Goal: Information Seeking & Learning: Learn about a topic

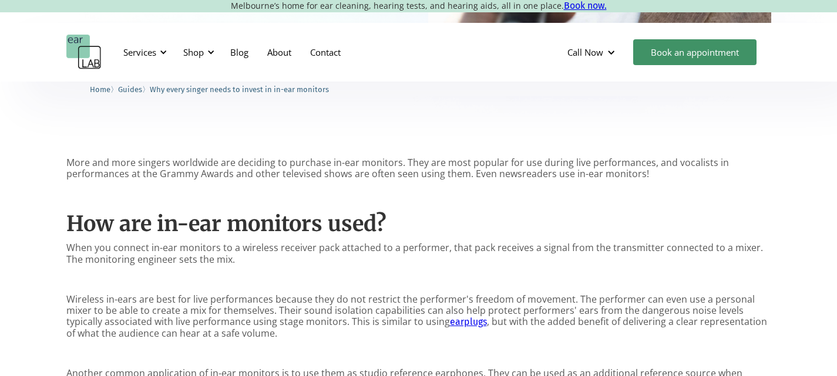
scroll to position [470, 0]
click at [203, 250] on p "When you connect in-ear monitors to a wireless receiver pack attached to a perf…" at bounding box center [418, 252] width 705 height 22
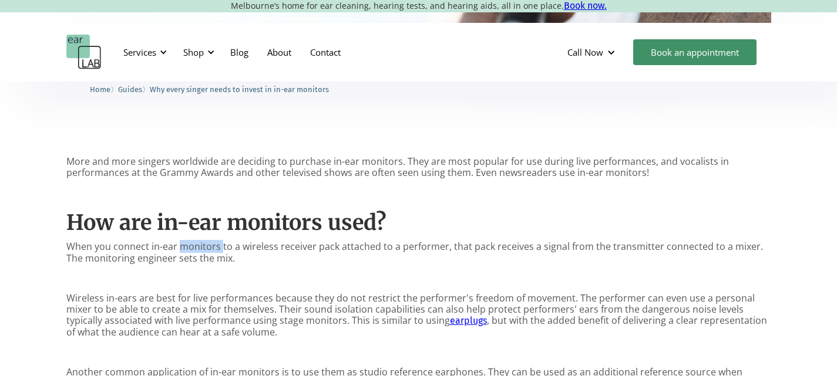
click at [203, 250] on p "When you connect in-ear monitors to a wireless receiver pack attached to a perf…" at bounding box center [418, 252] width 705 height 22
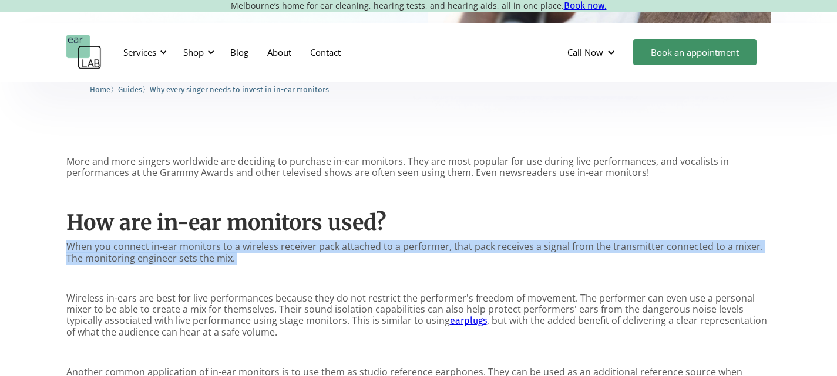
click at [203, 250] on p "When you connect in-ear monitors to a wireless receiver pack attached to a perf…" at bounding box center [418, 252] width 705 height 22
click at [273, 253] on p "When you connect in-ear monitors to a wireless receiver pack attached to a perf…" at bounding box center [418, 252] width 705 height 22
click at [415, 260] on p "When you connect in-ear monitors to a wireless receiver pack attached to a perf…" at bounding box center [418, 252] width 705 height 22
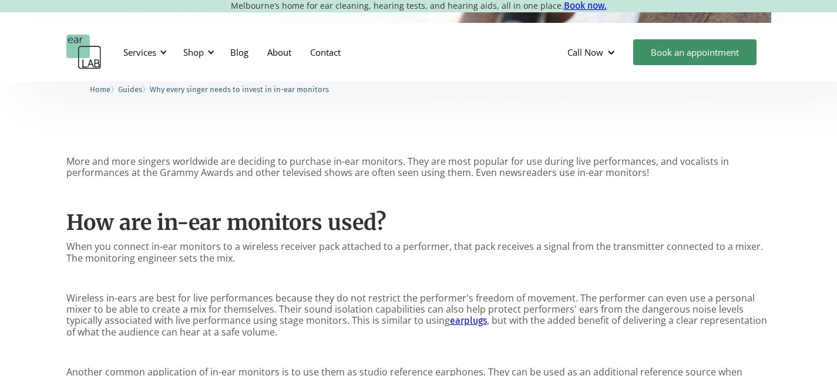
click at [277, 251] on p "When you connect in-ear monitors to a wireless receiver pack attached to a perf…" at bounding box center [418, 252] width 705 height 22
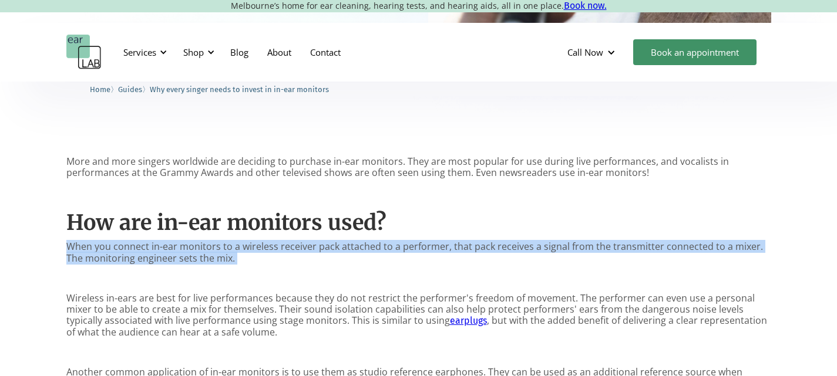
click at [277, 251] on p "When you connect in-ear monitors to a wireless receiver pack attached to a perf…" at bounding box center [418, 252] width 705 height 22
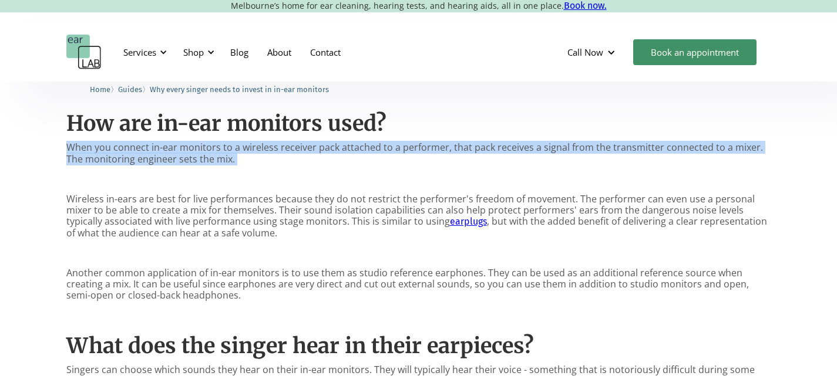
scroll to position [587, 0]
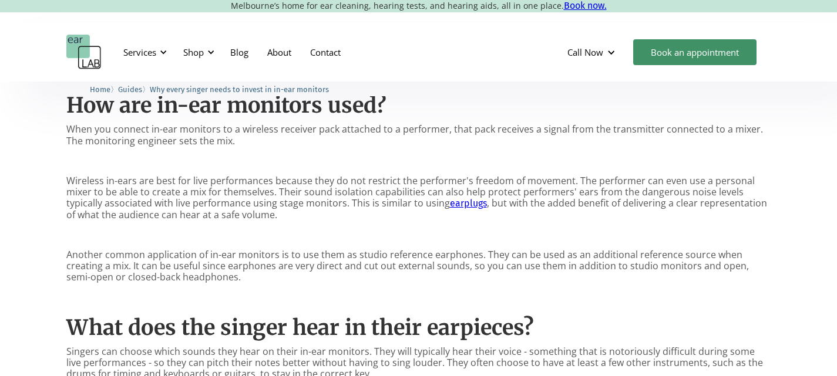
click at [567, 190] on p "Wireless in-ears are best for live performances because they do not restrict th…" at bounding box center [418, 198] width 705 height 45
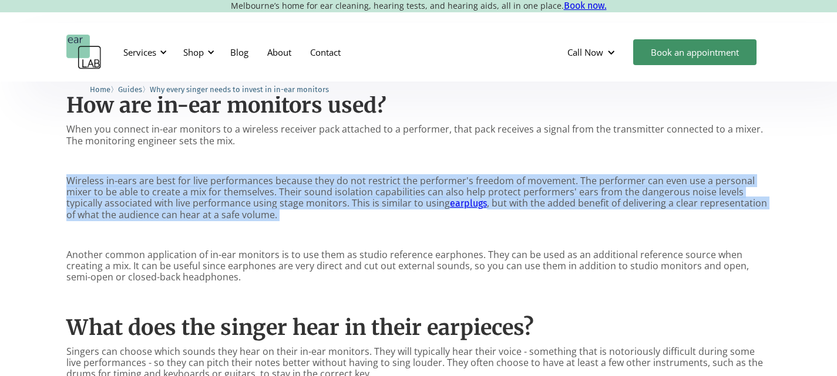
click at [567, 190] on p "Wireless in-ears are best for live performances because they do not restrict th…" at bounding box center [418, 198] width 705 height 45
click at [272, 194] on p "Wireless in-ears are best for live performances because they do not restrict th…" at bounding box center [418, 198] width 705 height 45
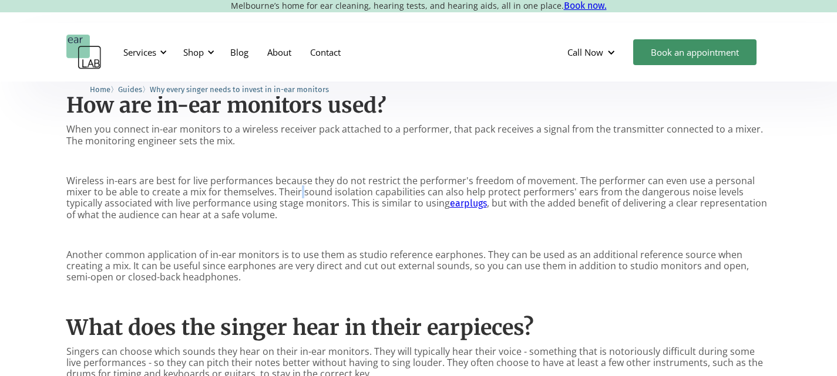
click at [272, 194] on p "Wireless in-ears are best for live performances because they do not restrict th…" at bounding box center [418, 198] width 705 height 45
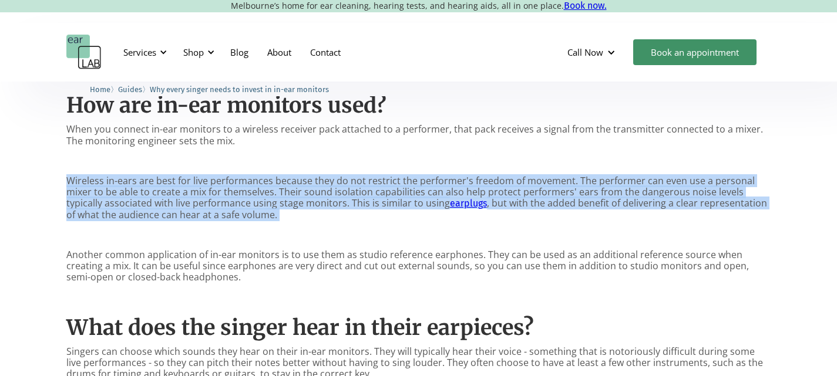
click at [272, 194] on p "Wireless in-ears are best for live performances because they do not restrict th…" at bounding box center [418, 198] width 705 height 45
click at [297, 203] on p "Wireless in-ears are best for live performances because they do not restrict th…" at bounding box center [418, 198] width 705 height 45
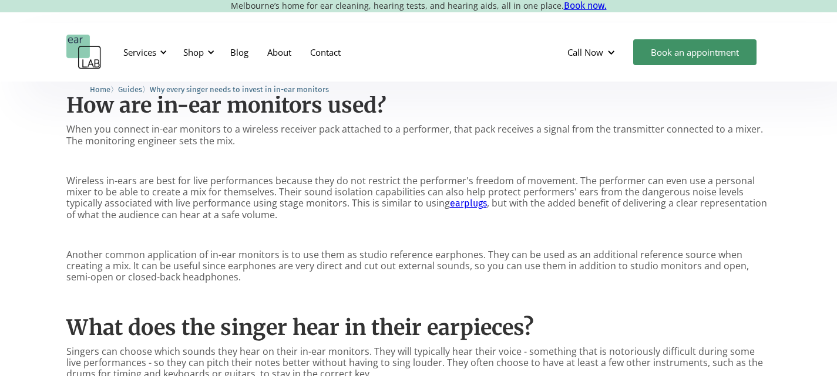
click at [494, 209] on p "Wireless in-ears are best for live performances because they do not restrict th…" at bounding box center [418, 198] width 705 height 45
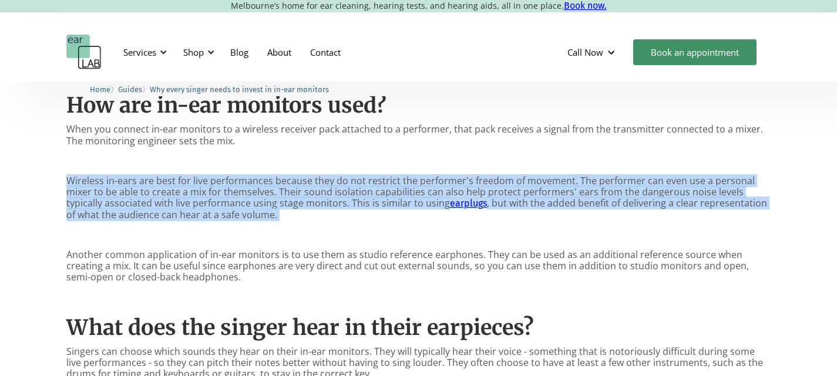
click at [494, 209] on p "Wireless in-ears are best for live performances because they do not restrict th…" at bounding box center [418, 198] width 705 height 45
click at [234, 220] on p "Wireless in-ears are best for live performances because they do not restrict th…" at bounding box center [418, 198] width 705 height 45
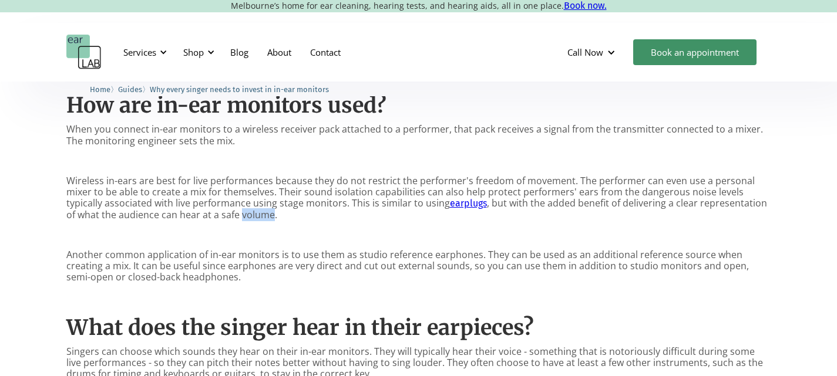
click at [234, 220] on p "Wireless in-ears are best for live performances because they do not restrict th…" at bounding box center [418, 198] width 705 height 45
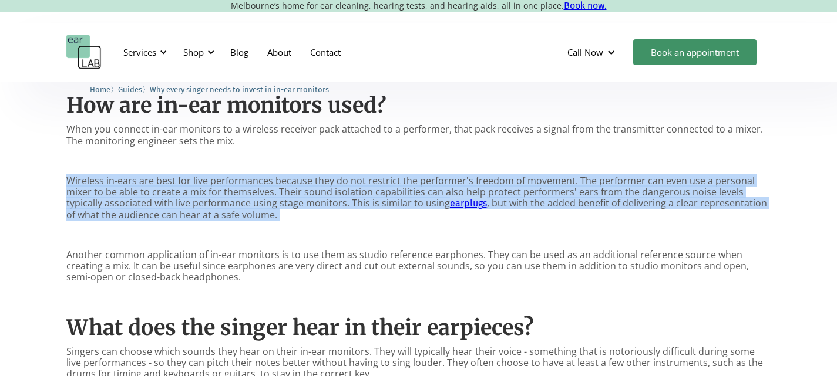
click at [234, 220] on p "Wireless in-ears are best for live performances because they do not restrict th…" at bounding box center [418, 198] width 705 height 45
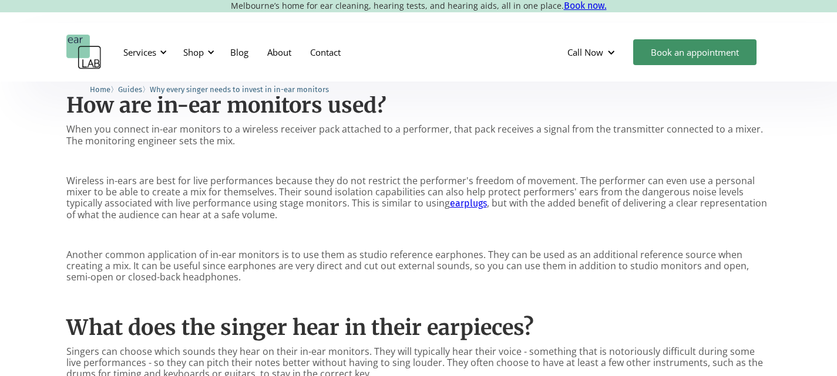
click at [204, 260] on p "Another common application of in-ear monitors is to use them as studio referenc…" at bounding box center [418, 267] width 705 height 34
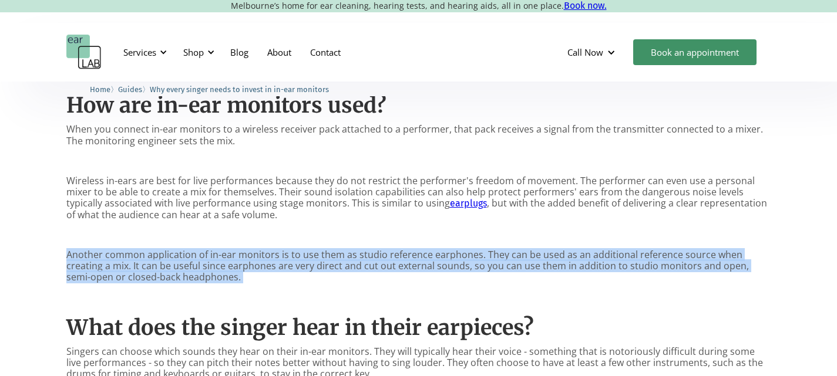
click at [204, 260] on p "Another common application of in-ear monitors is to use them as studio referenc…" at bounding box center [418, 267] width 705 height 34
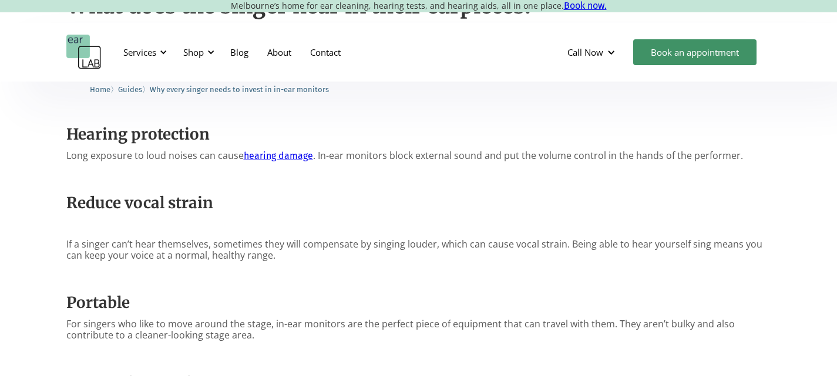
scroll to position [881, 0]
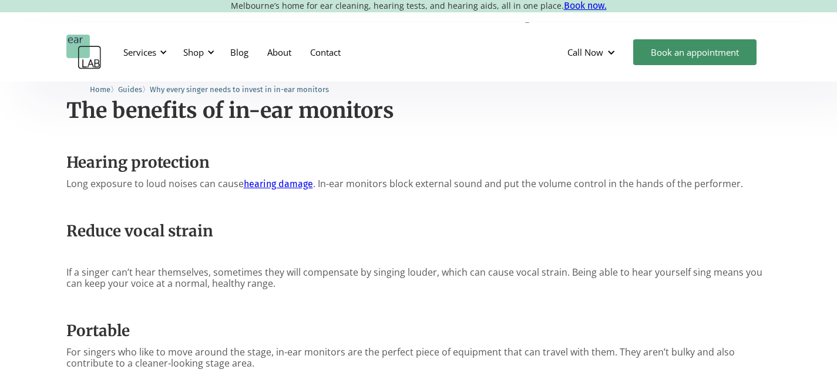
click at [355, 181] on p "Long exposure to loud noises can cause hearing damage . In-ear monitors block e…" at bounding box center [418, 184] width 705 height 11
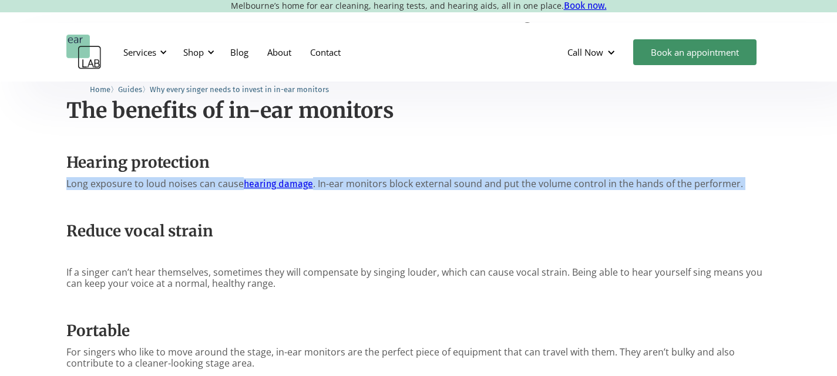
click at [355, 181] on p "Long exposure to loud noises can cause hearing damage . In-ear monitors block e…" at bounding box center [418, 184] width 705 height 11
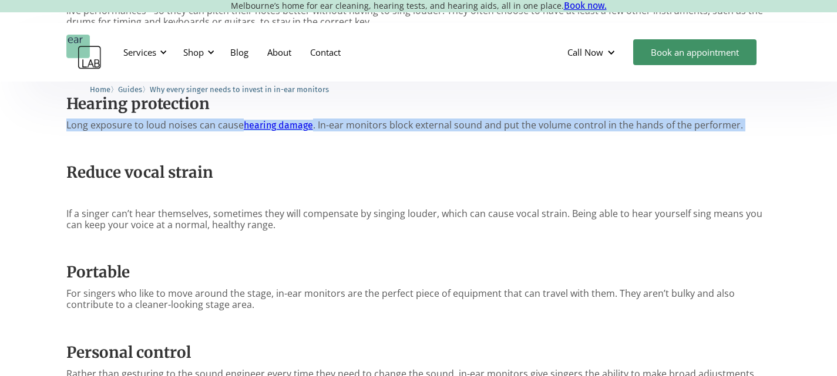
scroll to position [998, 0]
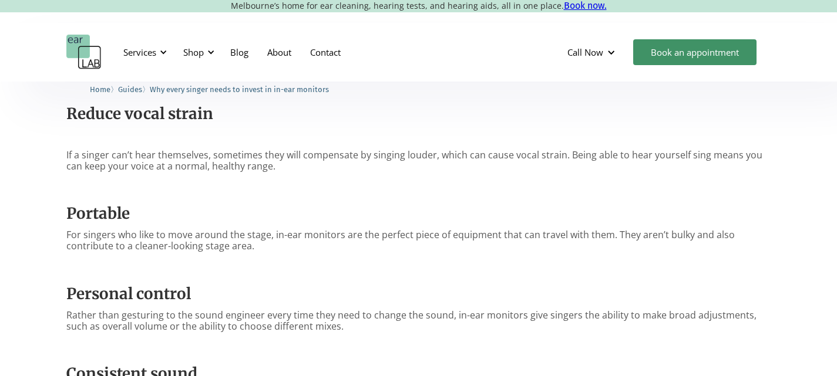
click at [203, 243] on p "For singers who like to move around the stage, in-ear monitors are the perfect …" at bounding box center [418, 241] width 705 height 22
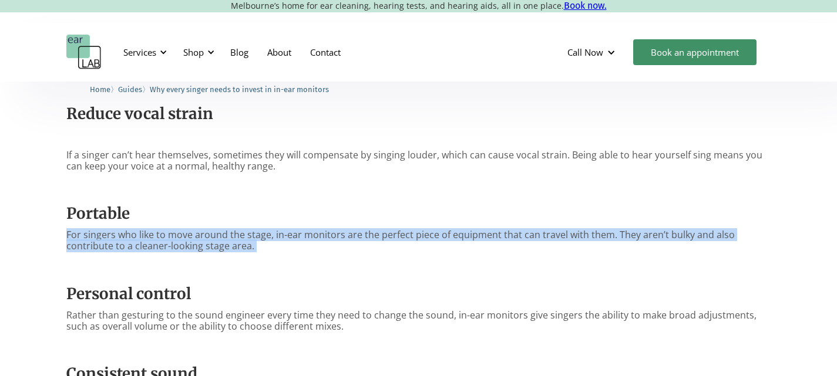
click at [203, 243] on p "For singers who like to move around the stage, in-ear monitors are the perfect …" at bounding box center [418, 241] width 705 height 22
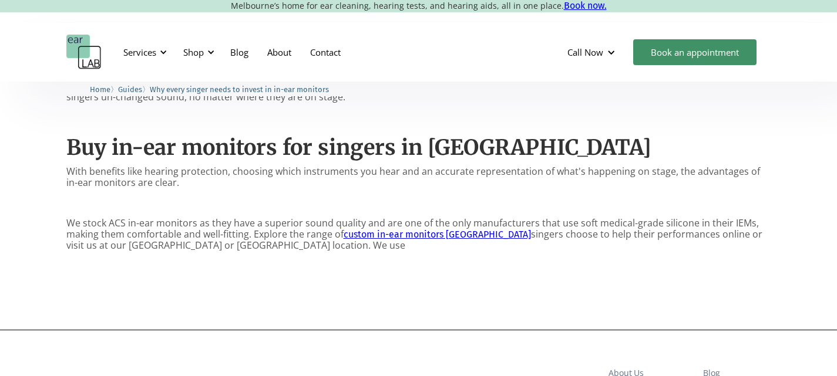
scroll to position [1292, 0]
